Goal: Transaction & Acquisition: Purchase product/service

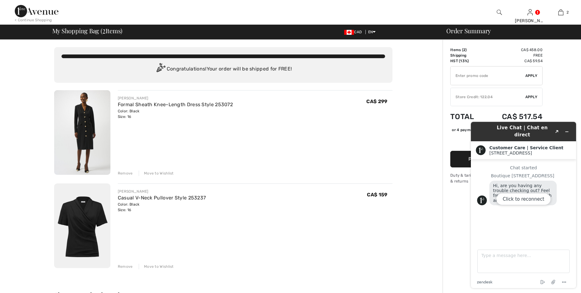
click at [566, 130] on div "Click to reconnect" at bounding box center [523, 205] width 105 height 166
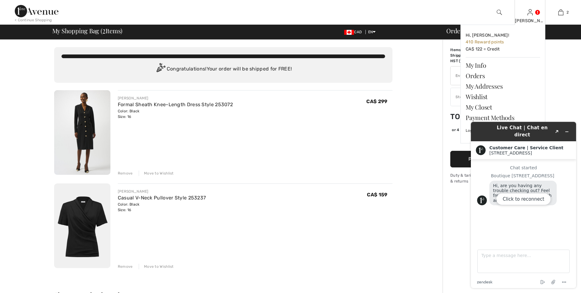
click at [529, 18] on div "[PERSON_NAME]" at bounding box center [530, 21] width 30 height 6
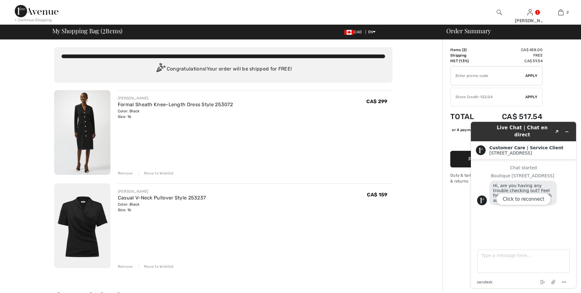
click at [566, 129] on div "Click to reconnect" at bounding box center [523, 205] width 105 height 166
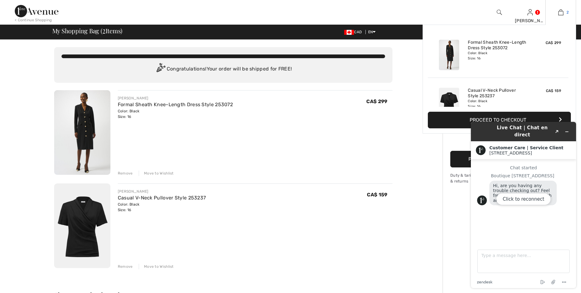
click at [564, 13] on link "2" at bounding box center [560, 12] width 30 height 7
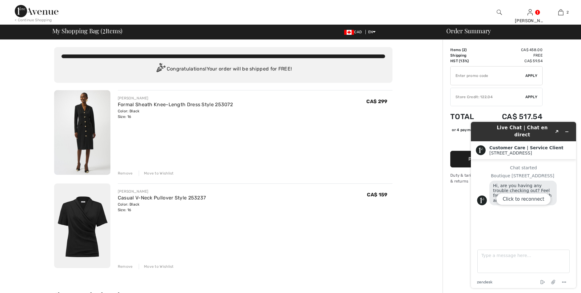
click at [169, 88] on div "You are only CA$ 0.00 away from FREE SHIPPING! Continue Shopping > Congratulati…" at bounding box center [223, 285] width 439 height 490
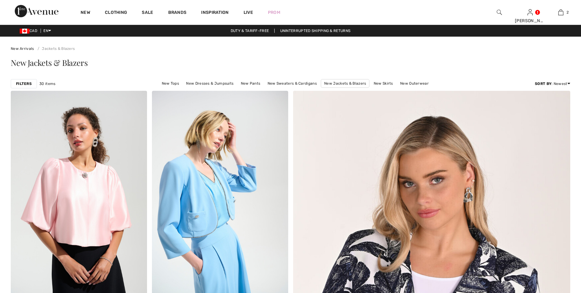
checkbox input "true"
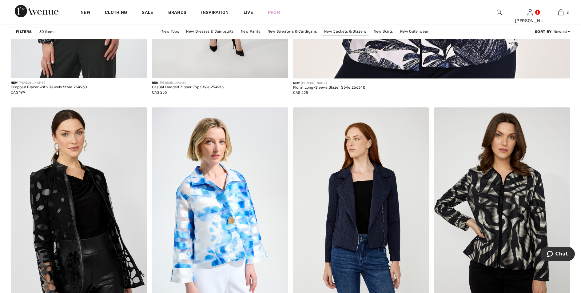
scroll to position [423, 0]
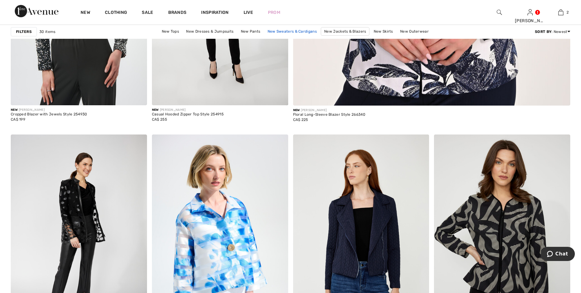
click at [297, 29] on link "New Sweaters & Cardigans" at bounding box center [291, 31] width 55 height 8
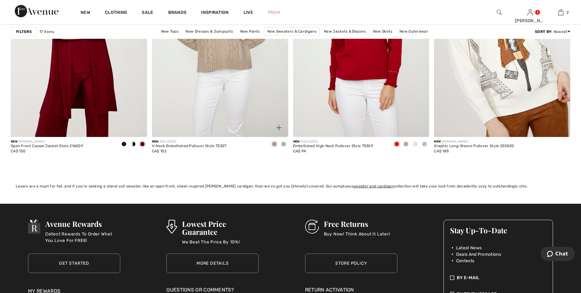
scroll to position [1178, 0]
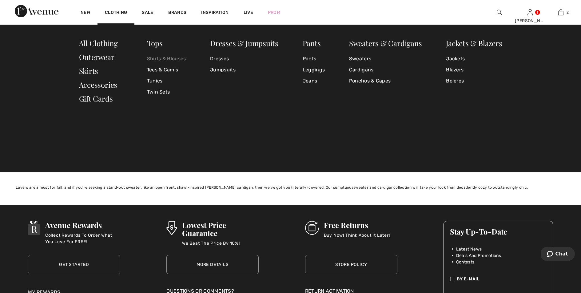
click at [173, 59] on link "Shirts & Blouses" at bounding box center [166, 58] width 39 height 11
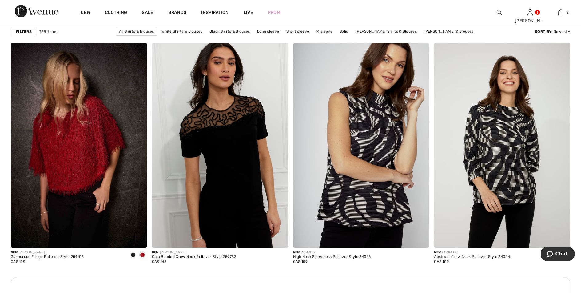
scroll to position [804, 0]
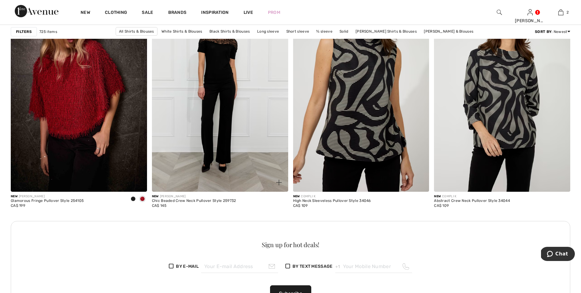
click at [247, 137] on img at bounding box center [220, 89] width 136 height 204
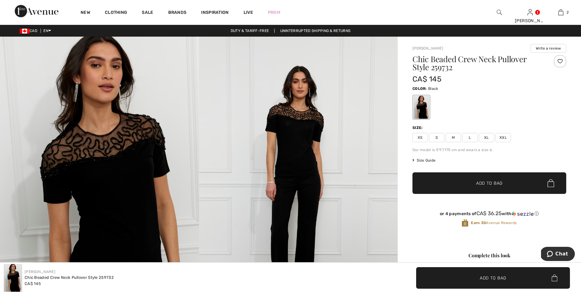
click at [305, 131] on img at bounding box center [298, 186] width 199 height 298
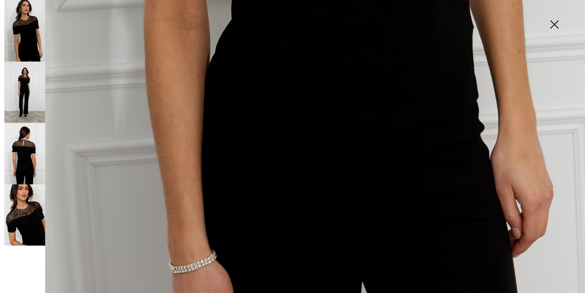
scroll to position [578, 0]
click at [23, 168] on img at bounding box center [24, 153] width 41 height 61
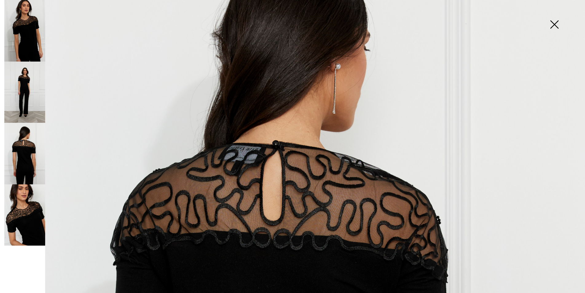
scroll to position [104, 0]
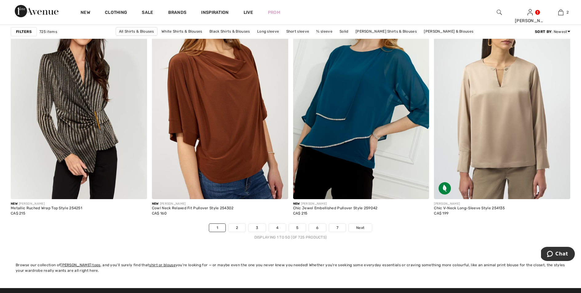
scroll to position [3438, 0]
click at [237, 225] on link "2" at bounding box center [236, 227] width 17 height 8
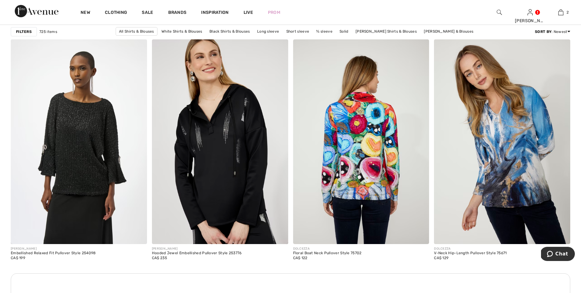
scroll to position [752, 0]
